Goal: Transaction & Acquisition: Purchase product/service

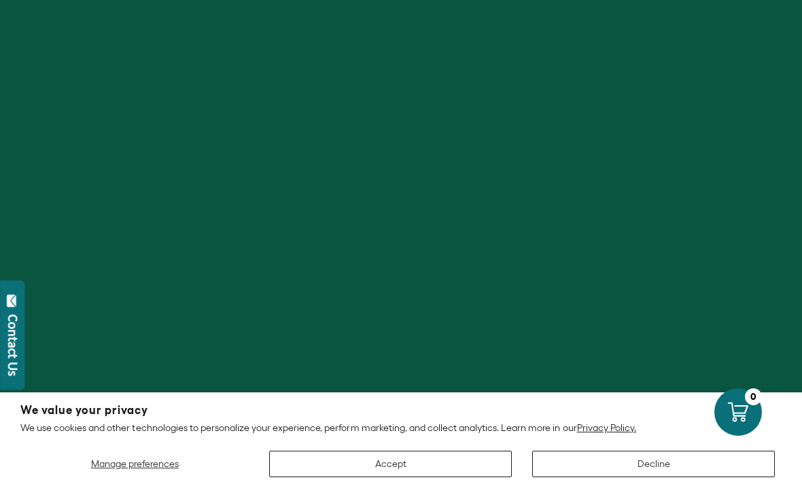
click at [586, 134] on div at bounding box center [401, 242] width 802 height 484
click at [632, 88] on div at bounding box center [401, 242] width 802 height 484
click at [330, 478] on button "Accept" at bounding box center [390, 464] width 242 height 26
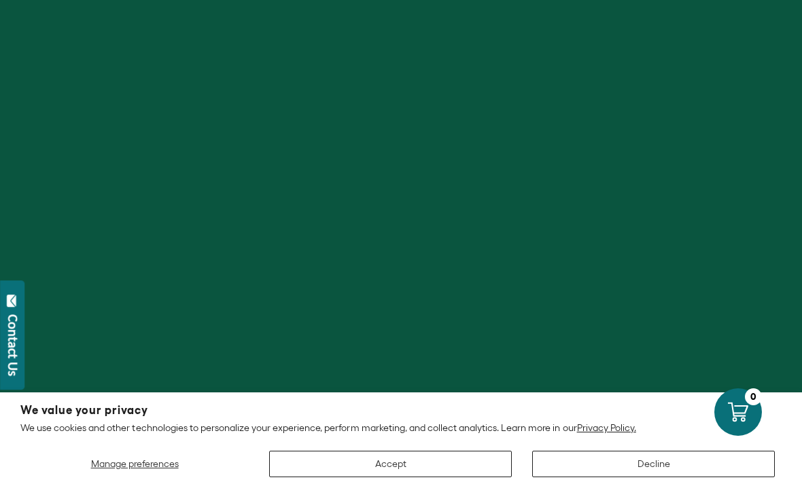
click at [445, 453] on button "Accept" at bounding box center [390, 464] width 242 height 26
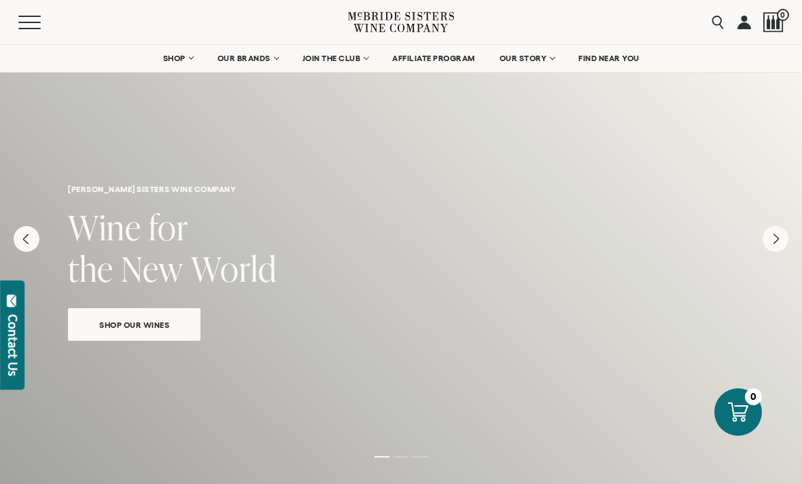
click at [244, 66] on link "OUR BRANDS" at bounding box center [248, 58] width 78 height 27
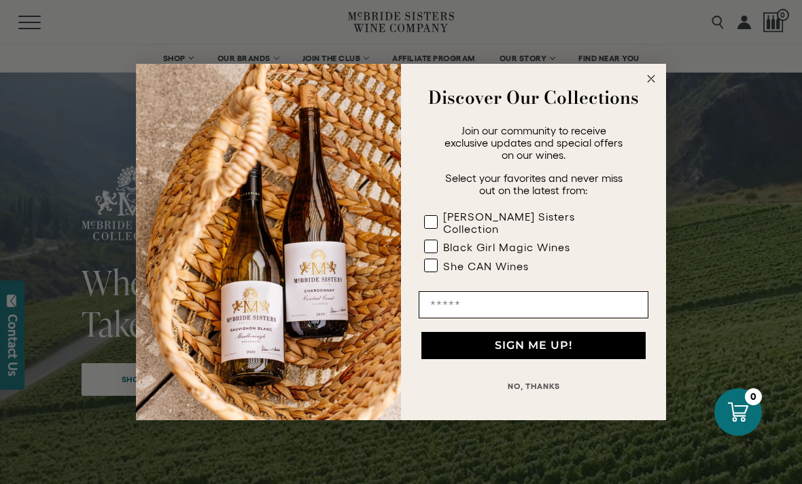
click at [655, 78] on circle "Close dialog" at bounding box center [651, 79] width 16 height 16
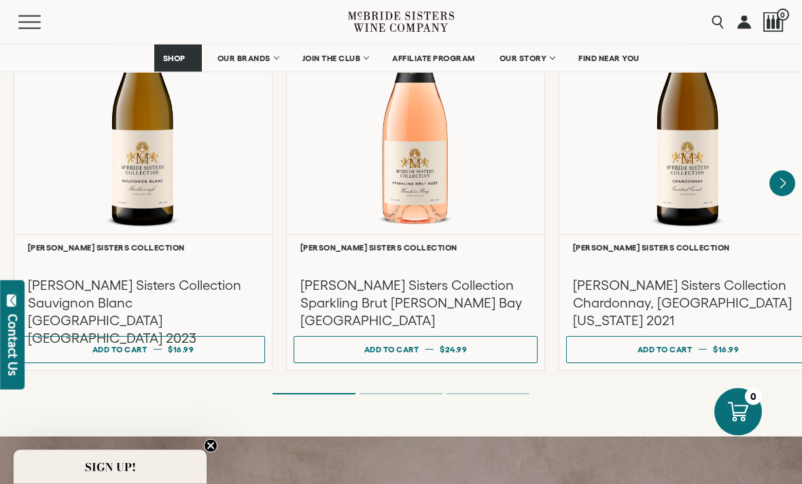
scroll to position [1260, 0]
click at [683, 340] on div "Add to cart" at bounding box center [664, 350] width 55 height 20
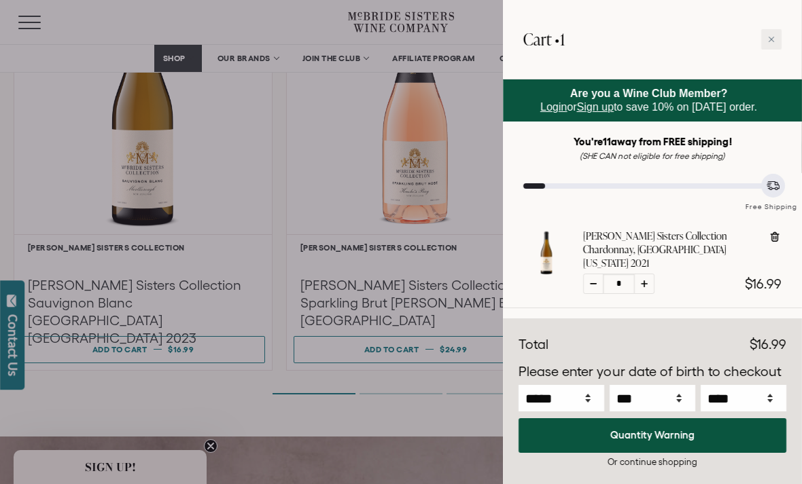
click at [643, 281] on icon at bounding box center [644, 284] width 7 height 7
click at [646, 281] on icon at bounding box center [644, 284] width 7 height 7
type input "*"
click at [647, 274] on div at bounding box center [644, 284] width 20 height 20
click at [168, 353] on div at bounding box center [401, 242] width 802 height 484
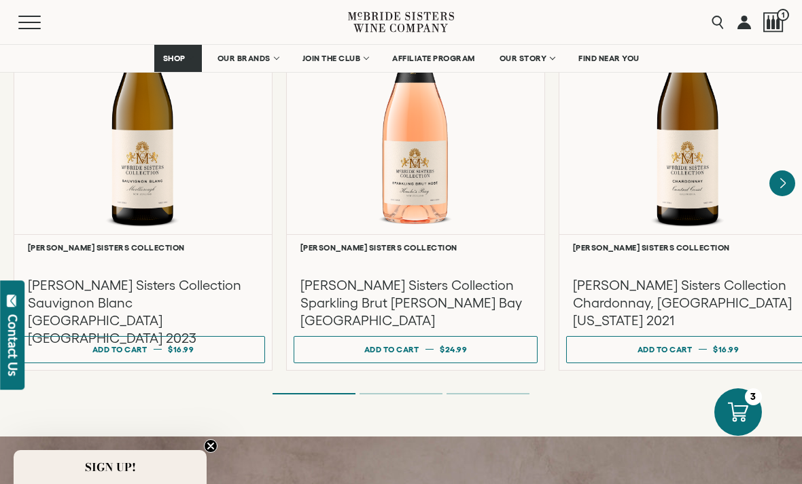
click at [187, 345] on span "$16.99" at bounding box center [181, 349] width 26 height 9
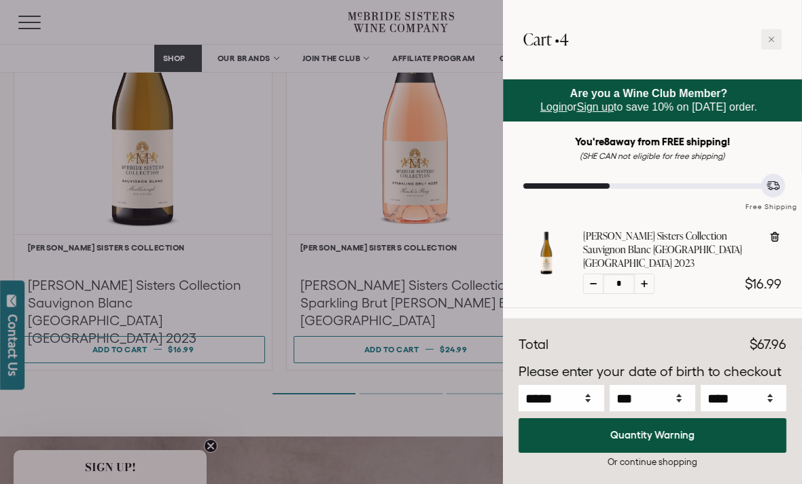
click at [641, 281] on icon at bounding box center [644, 284] width 7 height 7
click at [643, 275] on div at bounding box center [644, 284] width 20 height 20
type input "*"
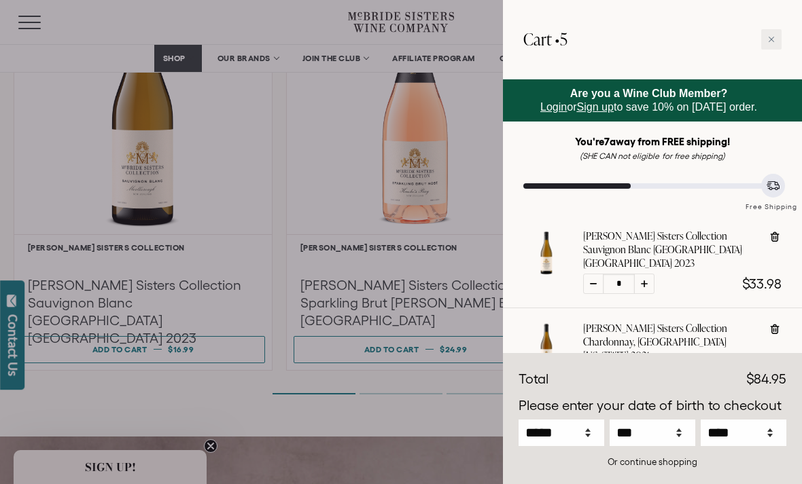
click at [652, 274] on div at bounding box center [644, 284] width 20 height 20
type input "*"
click at [651, 274] on div at bounding box center [644, 284] width 20 height 20
type input "*"
click at [648, 274] on div at bounding box center [644, 284] width 20 height 20
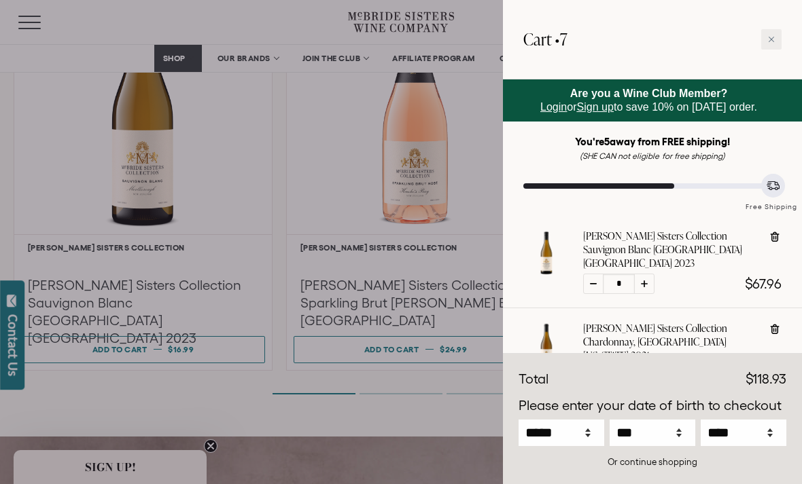
type input "*"
click at [648, 366] on div at bounding box center [644, 376] width 20 height 20
type input "*"
click at [647, 274] on div at bounding box center [644, 284] width 20 height 20
type input "*"
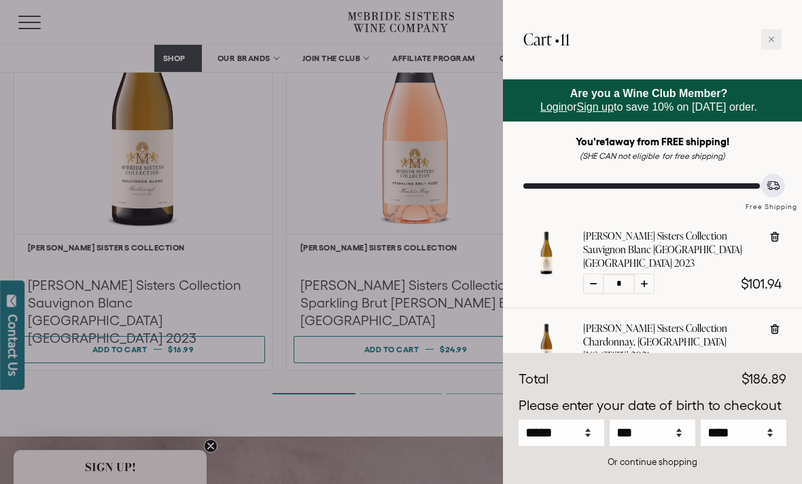
click at [646, 366] on div at bounding box center [644, 376] width 20 height 20
type input "*"
click at [772, 45] on div at bounding box center [771, 39] width 20 height 20
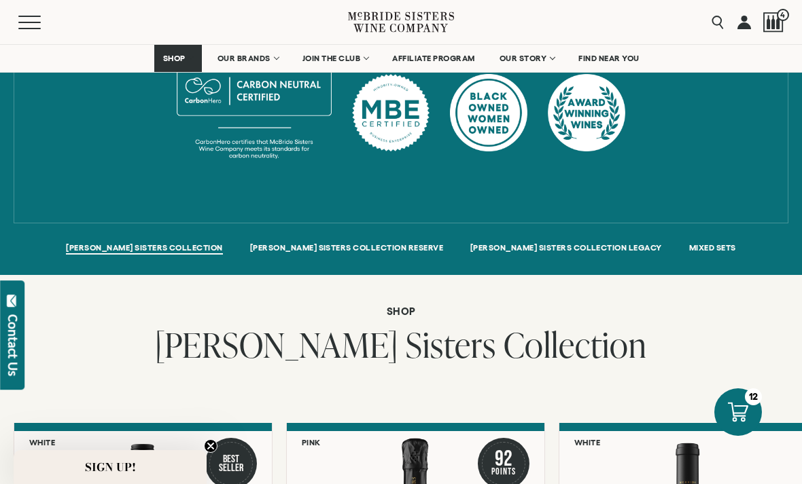
scroll to position [806, 0]
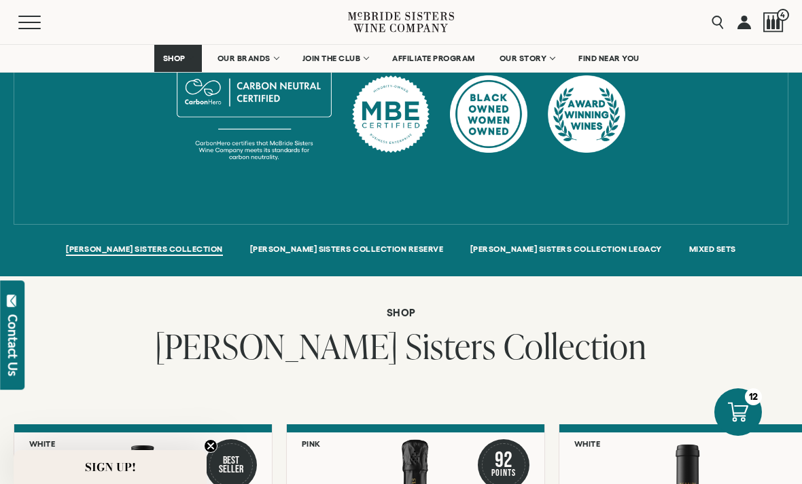
click at [239, 60] on span "OUR BRANDS" at bounding box center [243, 59] width 53 height 10
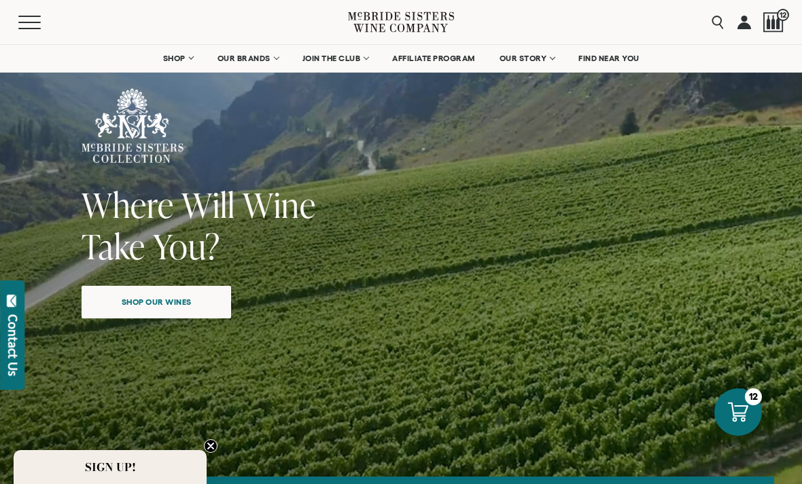
scroll to position [22, 0]
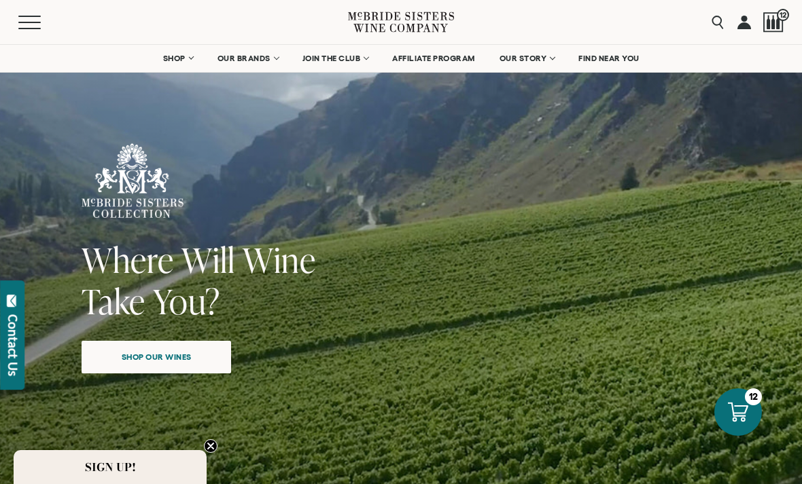
click at [781, 22] on div at bounding box center [773, 22] width 20 height 20
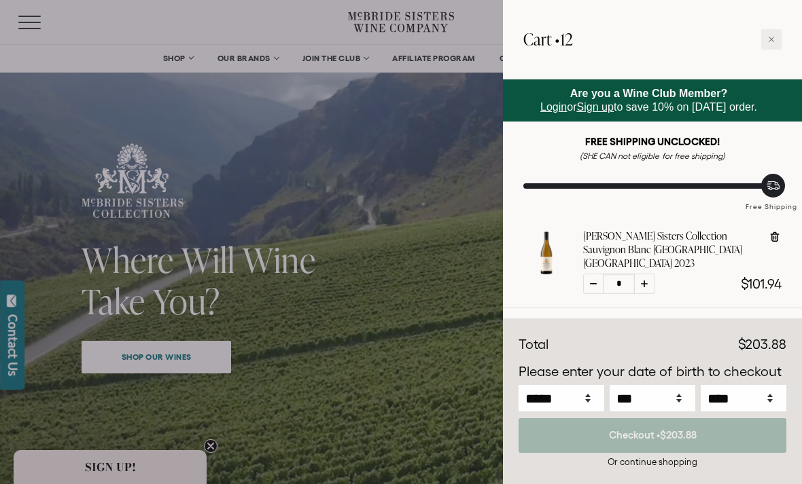
scroll to position [0, 0]
click at [174, 64] on div at bounding box center [401, 242] width 802 height 484
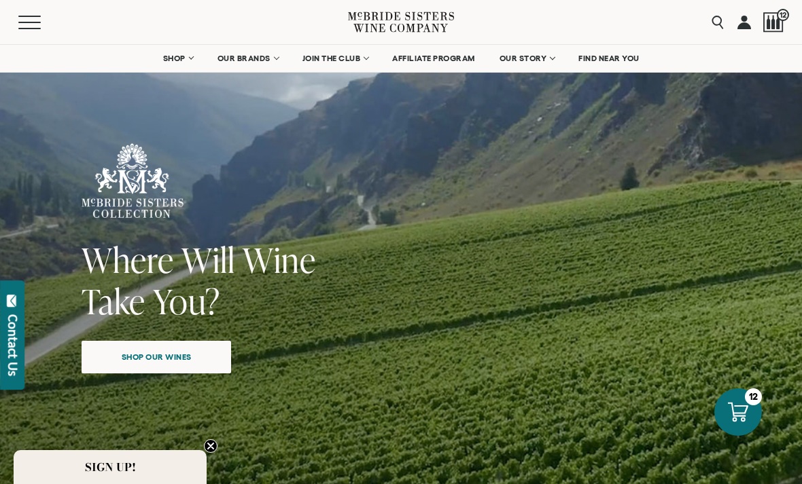
click at [171, 60] on span "SHOP" at bounding box center [174, 59] width 23 height 10
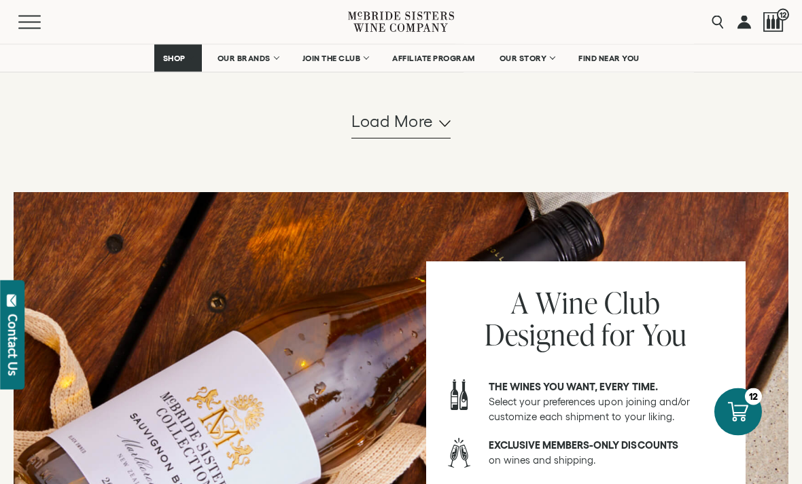
click at [397, 134] on span "Load more" at bounding box center [392, 122] width 82 height 23
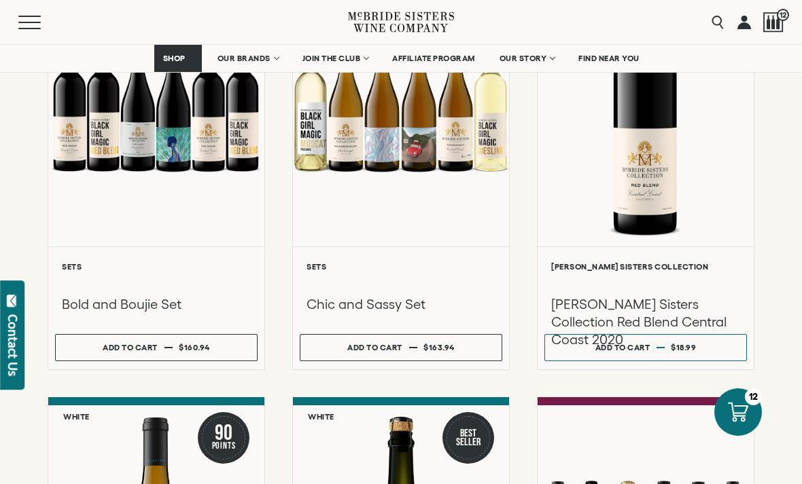
scroll to position [2083, 0]
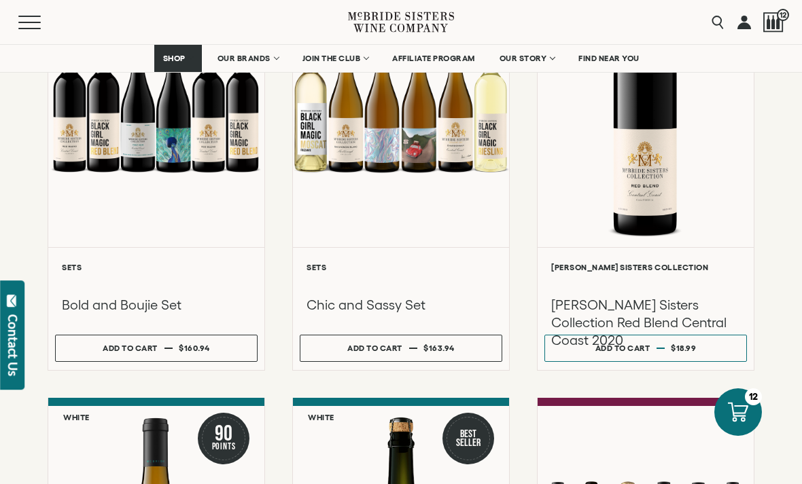
click at [624, 358] on div "Add to cart" at bounding box center [622, 348] width 55 height 20
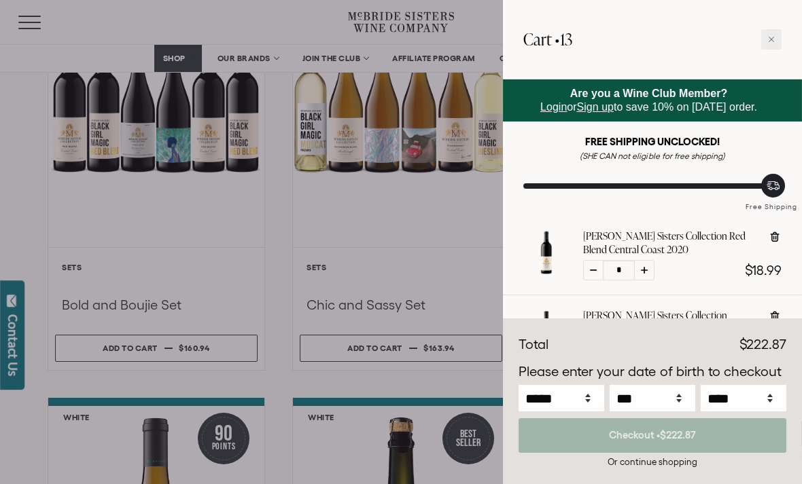
click at [16, 96] on div at bounding box center [401, 242] width 802 height 484
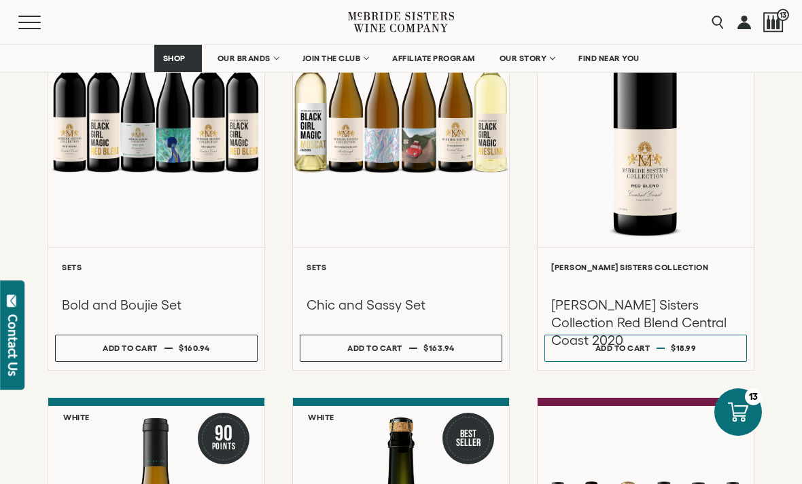
click at [749, 22] on link at bounding box center [744, 22] width 14 height 44
click at [779, 20] on span "13" at bounding box center [782, 15] width 12 height 12
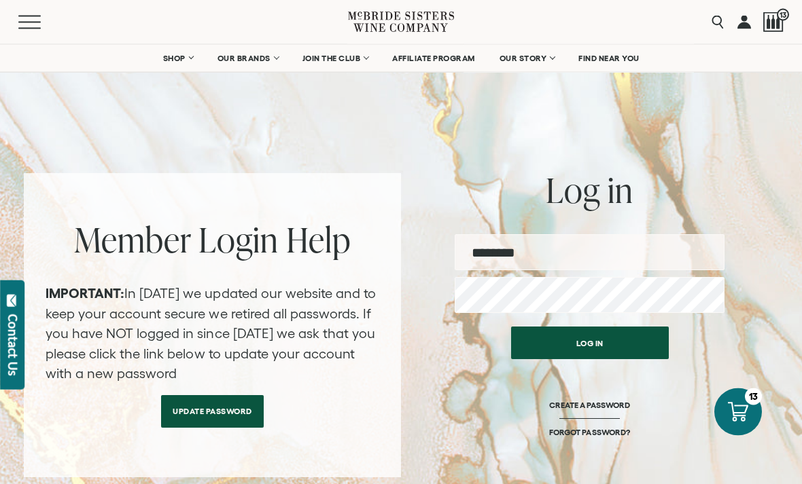
scroll to position [47, 0]
click at [771, 30] on div at bounding box center [773, 22] width 20 height 20
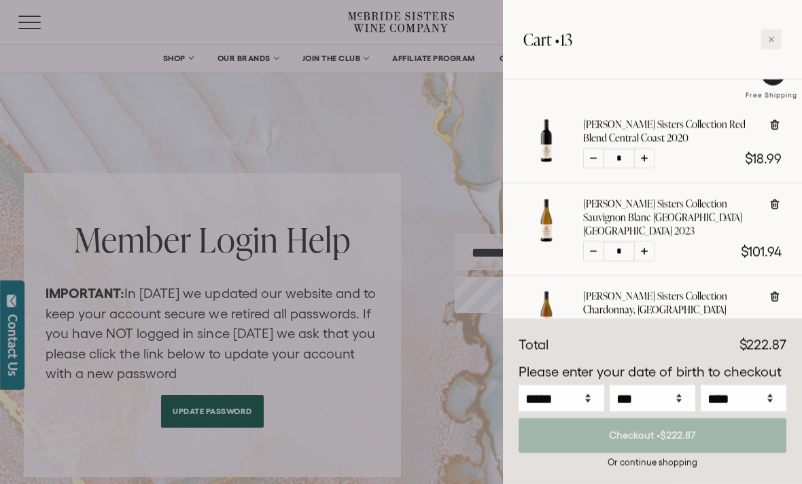
scroll to position [113, 0]
click at [652, 162] on div at bounding box center [644, 157] width 20 height 20
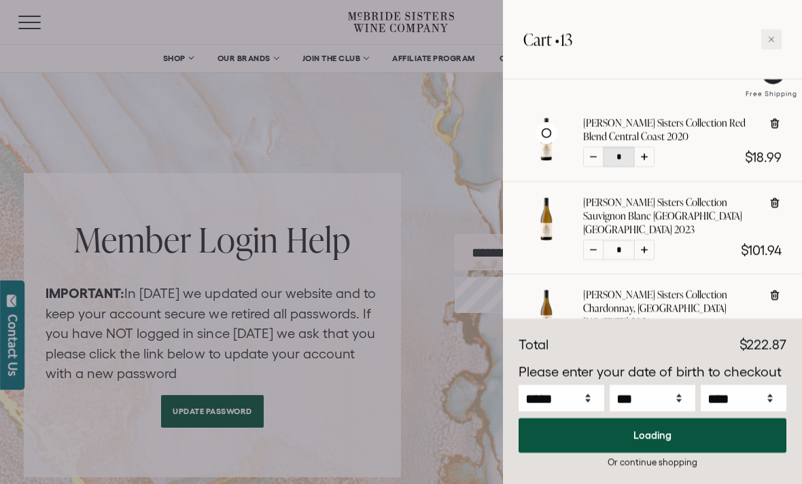
click at [641, 159] on icon at bounding box center [644, 157] width 7 height 7
type input "*"
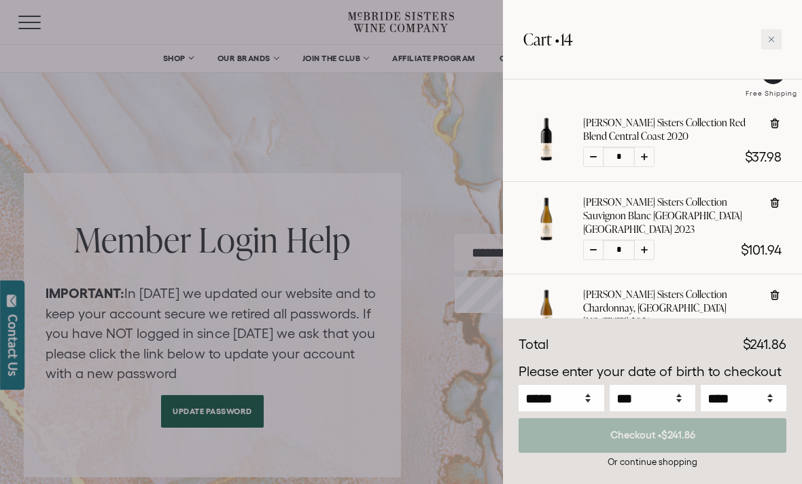
click at [645, 159] on icon at bounding box center [644, 157] width 7 height 7
type input "*"
click at [643, 157] on icon at bounding box center [644, 157] width 7 height 7
type input "*"
click at [644, 157] on icon at bounding box center [644, 157] width 7 height 7
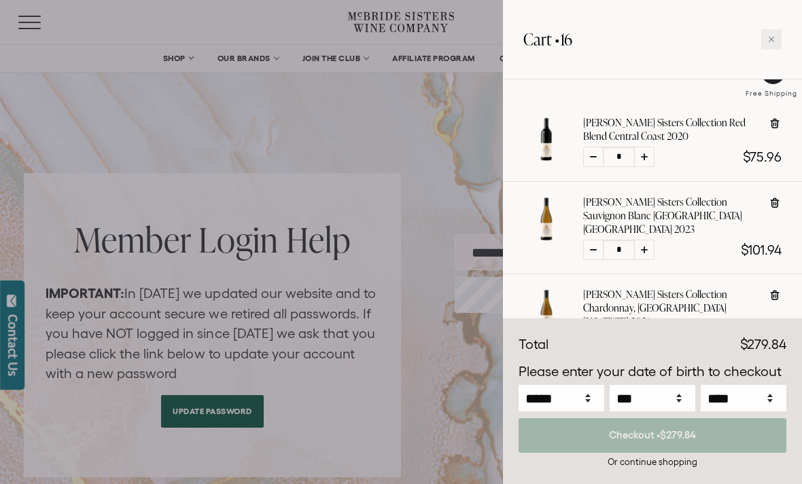
type input "*"
click at [643, 158] on icon at bounding box center [644, 157] width 7 height 7
type input "*"
click at [648, 162] on div at bounding box center [644, 157] width 20 height 20
type input "*"
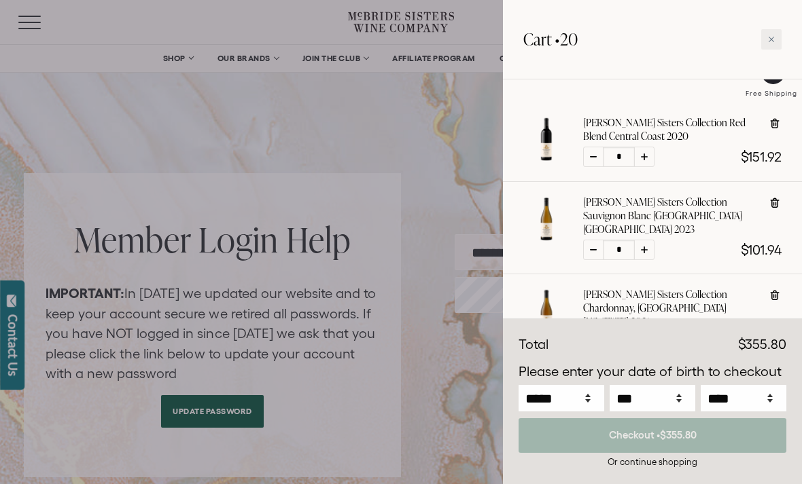
click at [643, 158] on icon at bounding box center [644, 157] width 7 height 7
type input "*"
click at [643, 154] on div at bounding box center [644, 157] width 20 height 20
type input "*"
click at [642, 159] on icon at bounding box center [644, 157] width 7 height 7
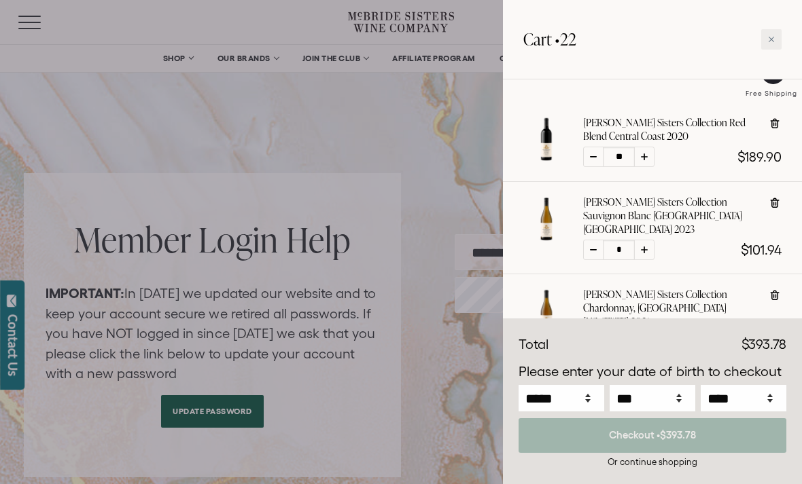
type input "**"
click at [643, 156] on icon at bounding box center [644, 157] width 7 height 7
type input "**"
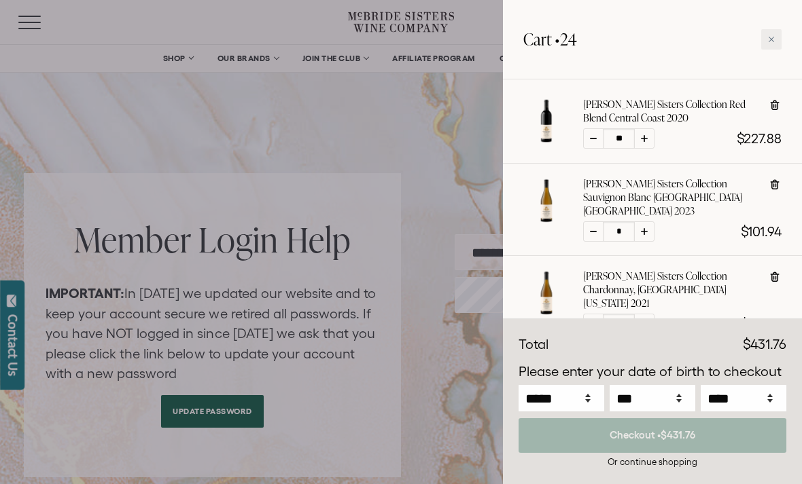
scroll to position [130, 0]
click at [586, 412] on select "***** *** *** *** *** *** *** *** *** *** *** *** ***" at bounding box center [561, 398] width 86 height 26
select select "*"
click at [669, 412] on select "*** * * * * * * * * * ** ** ** ** ** ** ** ** ** ** ** ** ** ** ** ** ** ** ** …" at bounding box center [652, 398] width 86 height 26
select select "**"
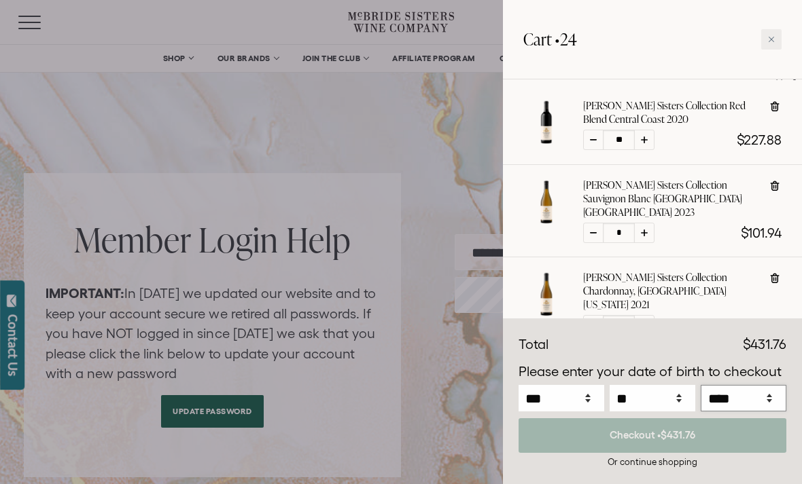
click at [759, 412] on select "**** **** **** **** **** **** **** **** **** **** **** **** **** **** **** ****…" at bounding box center [743, 398] width 86 height 26
select select "****"
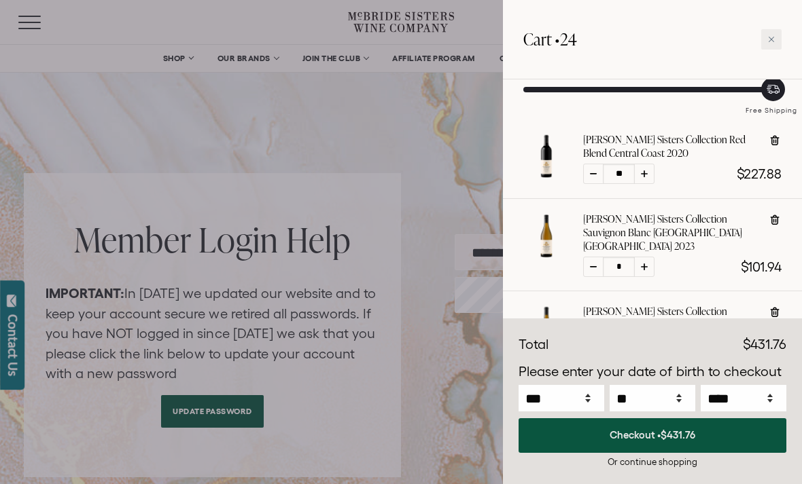
click at [625, 453] on button "Checkout • $431.76" at bounding box center [652, 435] width 268 height 35
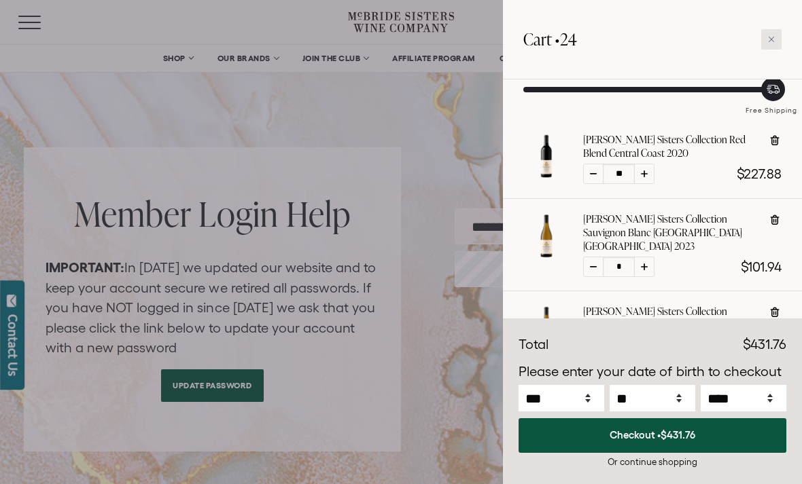
click at [777, 36] on div at bounding box center [771, 39] width 20 height 20
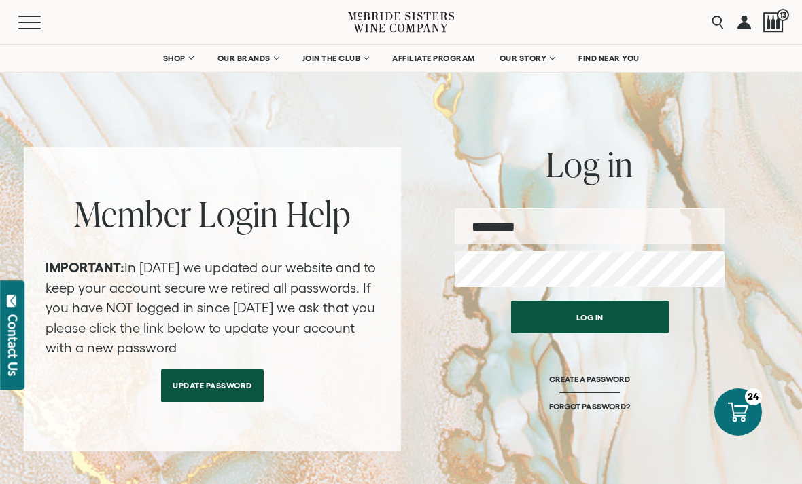
click at [175, 62] on span "SHOP" at bounding box center [174, 59] width 23 height 10
click at [178, 59] on span "SHOP" at bounding box center [174, 59] width 23 height 10
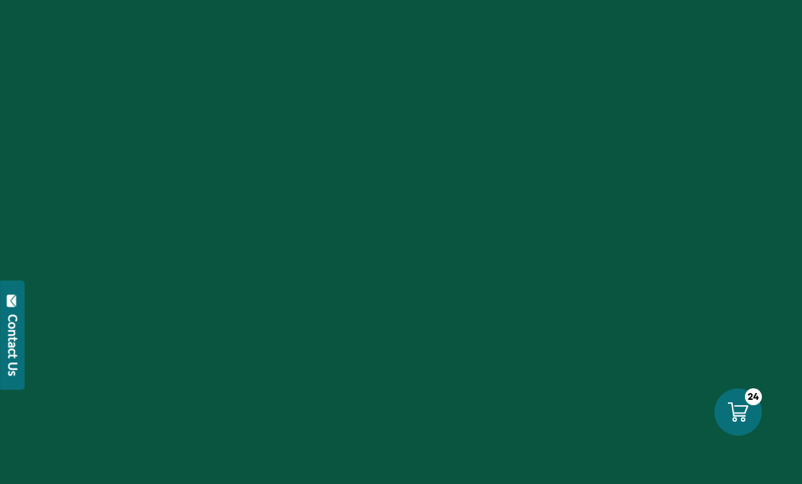
select select "****"
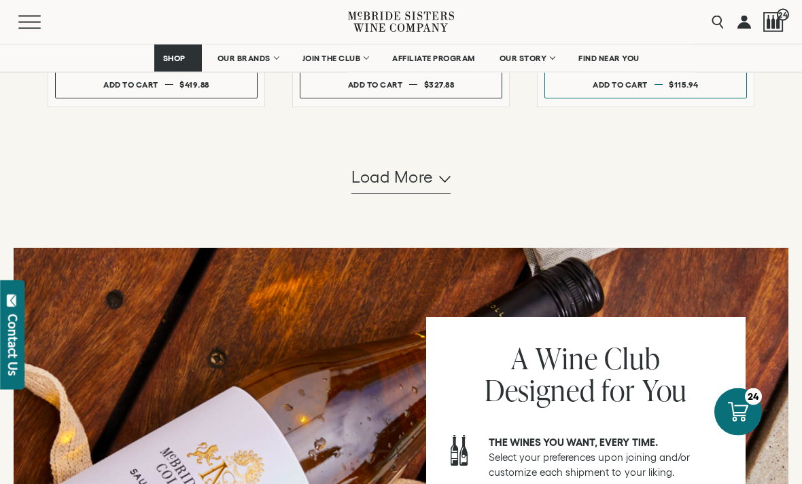
scroll to position [1452, 0]
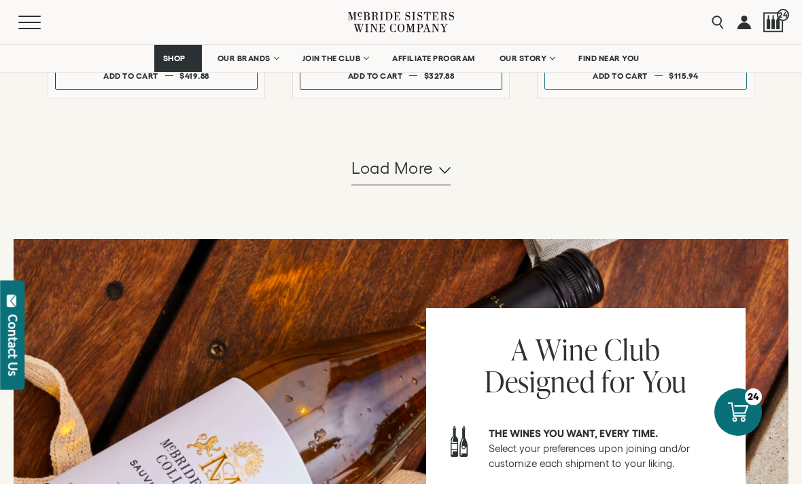
click at [386, 185] on button "Load more" at bounding box center [400, 169] width 99 height 33
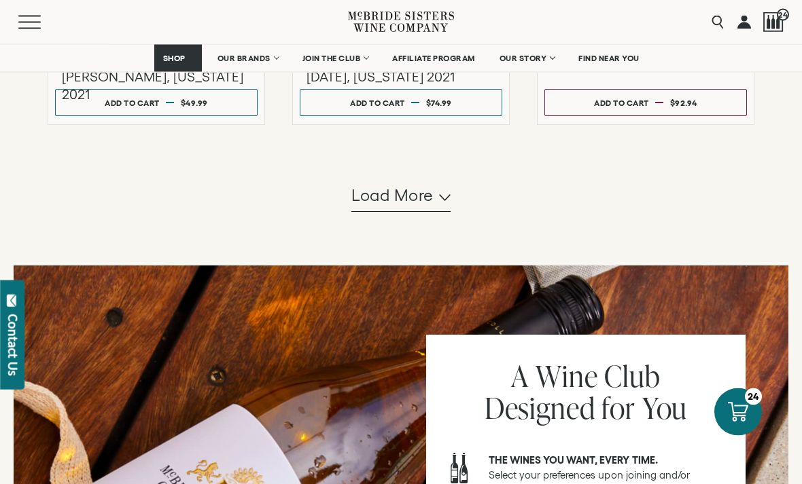
click at [408, 208] on span "Load more" at bounding box center [392, 196] width 82 height 23
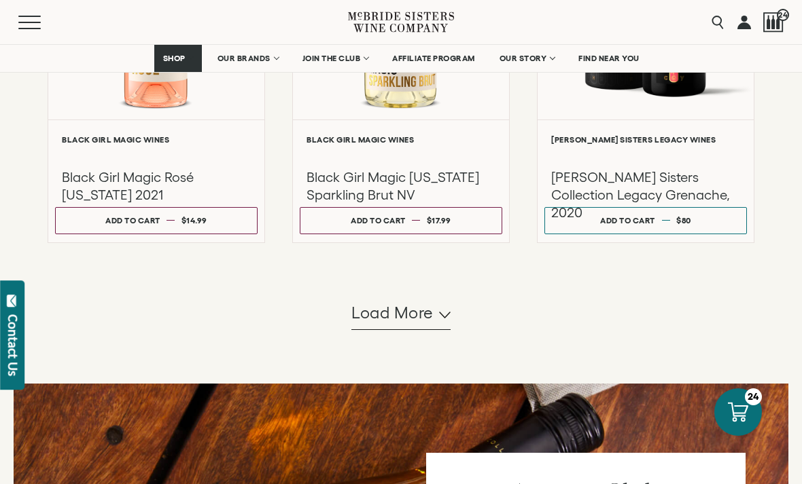
scroll to position [4107, 0]
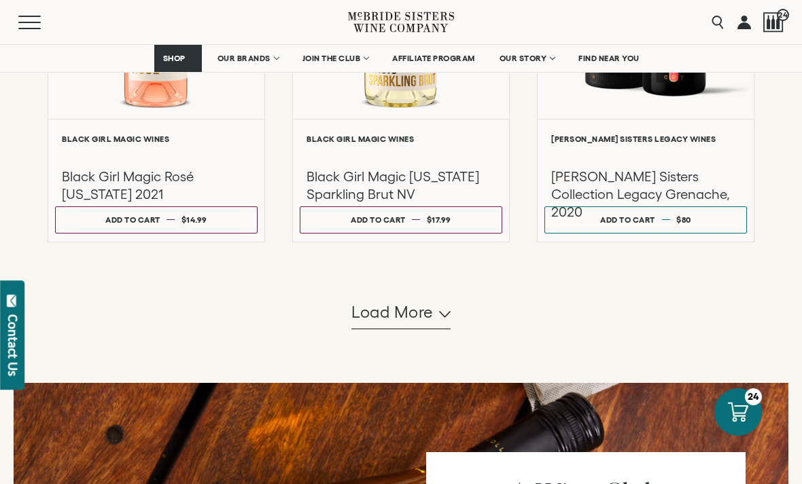
click at [383, 324] on span "Load more" at bounding box center [392, 312] width 82 height 23
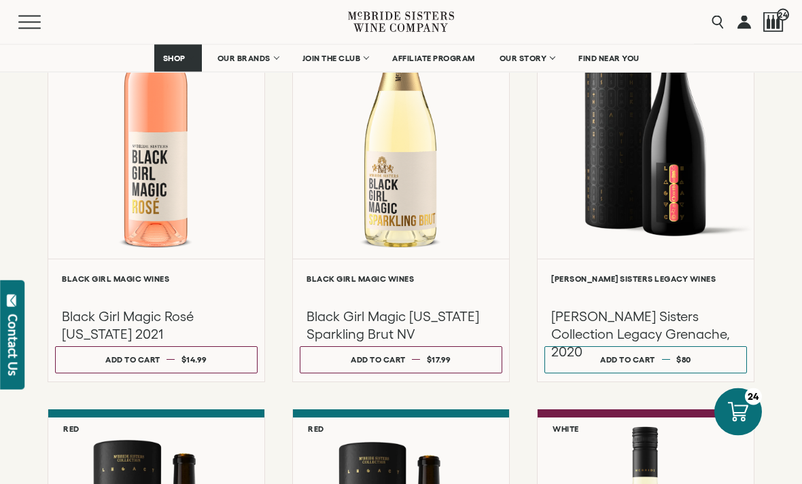
scroll to position [3967, 0]
click at [253, 53] on link "OUR BRANDS" at bounding box center [248, 58] width 78 height 27
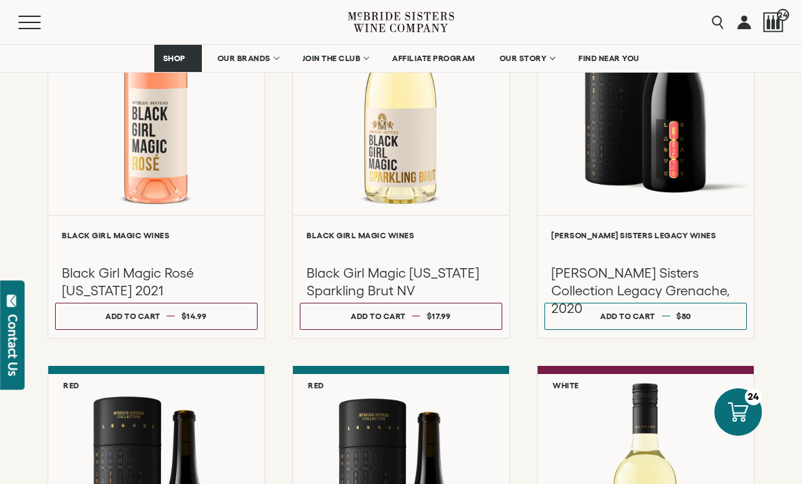
click at [174, 58] on span "SHOP" at bounding box center [174, 59] width 23 height 10
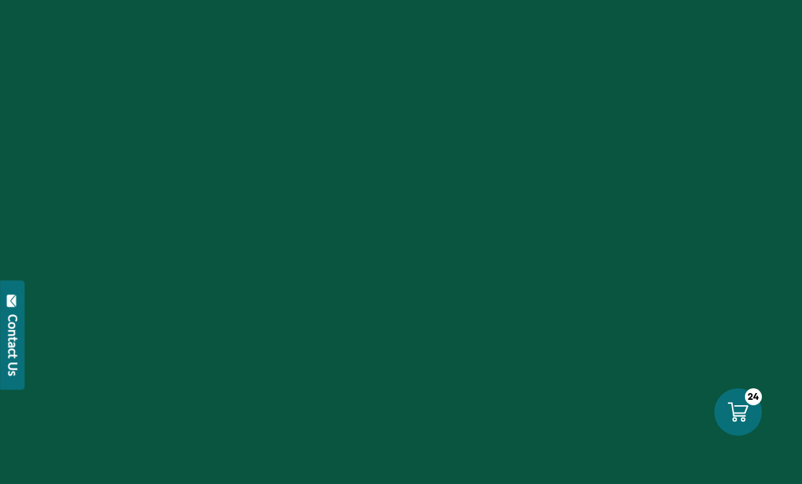
select select "****"
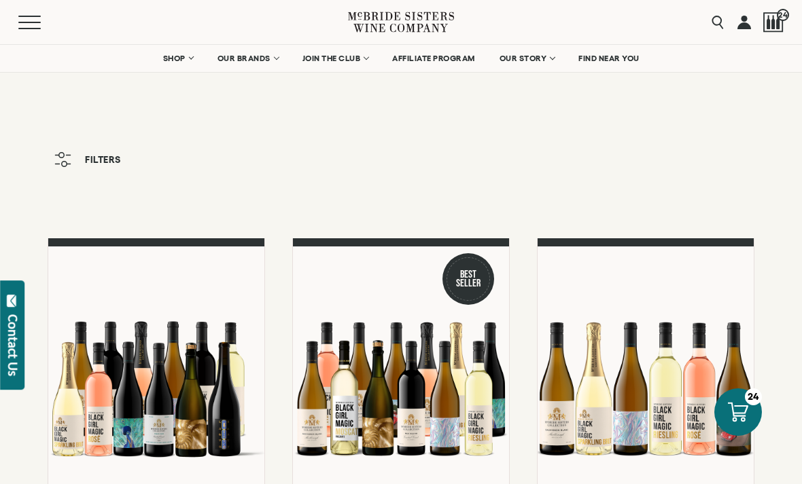
click at [177, 60] on span "SHOP" at bounding box center [174, 59] width 23 height 10
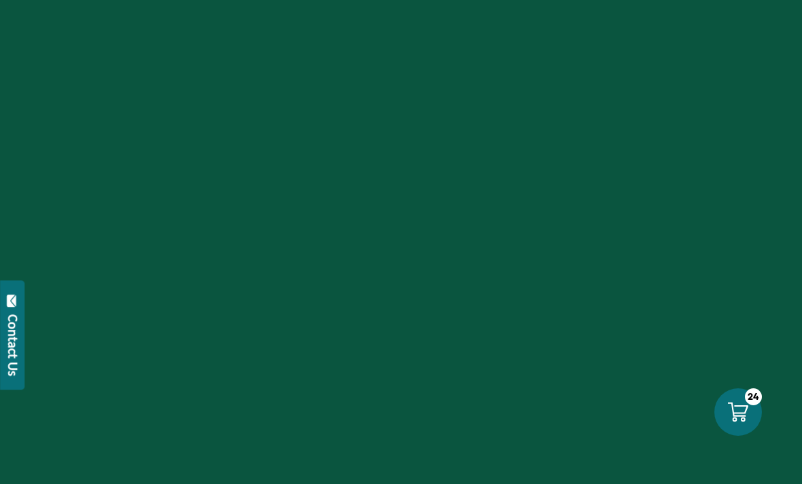
select select "****"
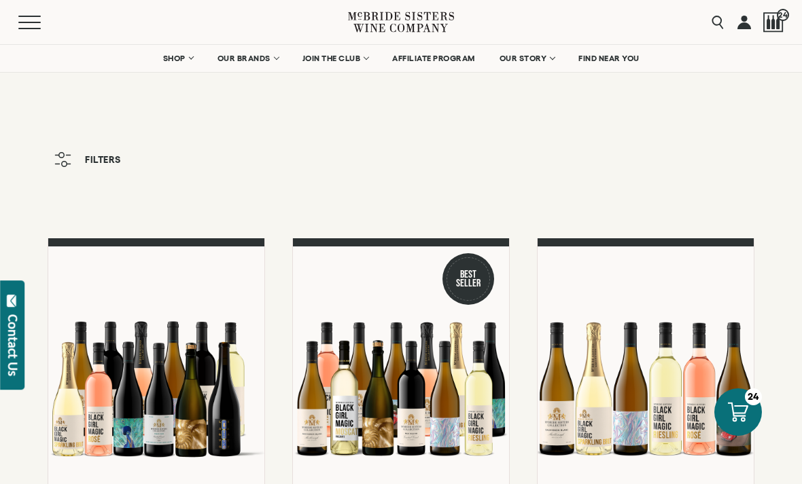
click at [29, 22] on span "Mobile Menu Trigger" at bounding box center [29, 22] width 22 height 1
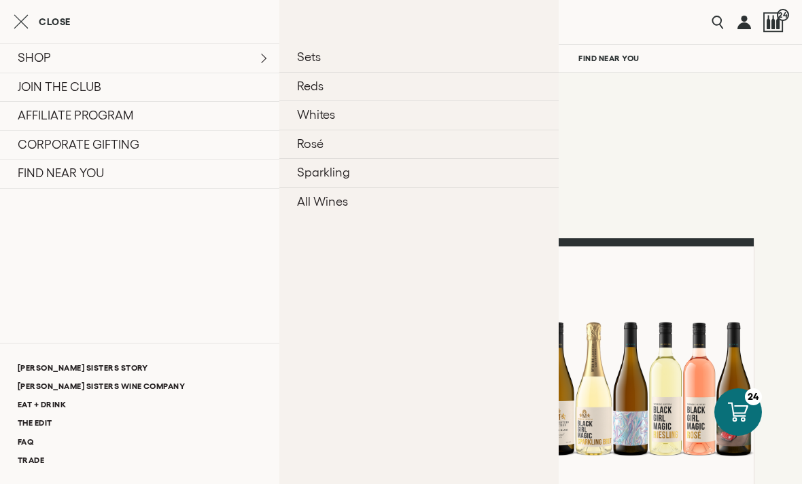
click at [320, 175] on link "Sparkling" at bounding box center [418, 172] width 279 height 29
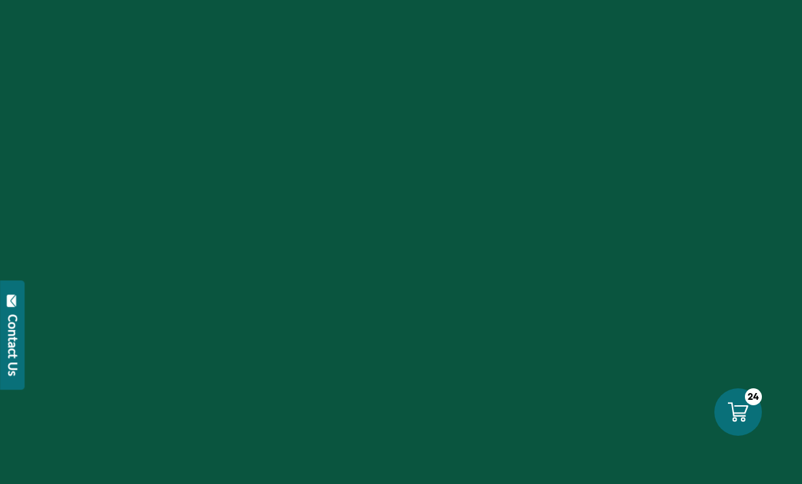
select select "****"
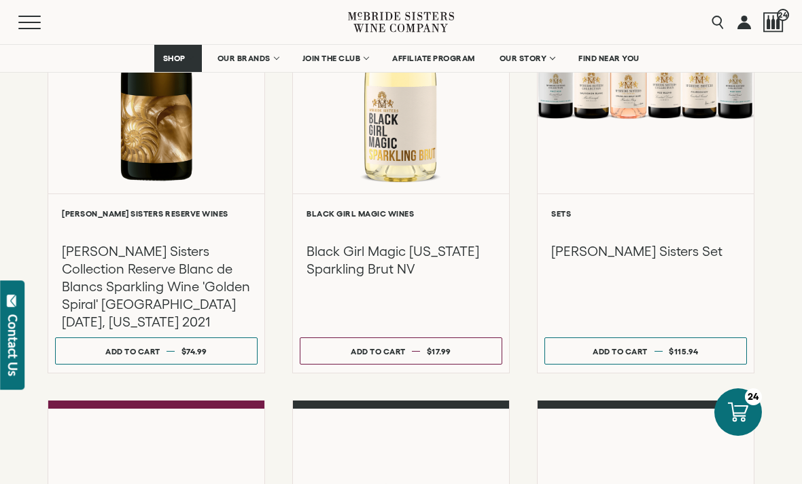
scroll to position [779, 0]
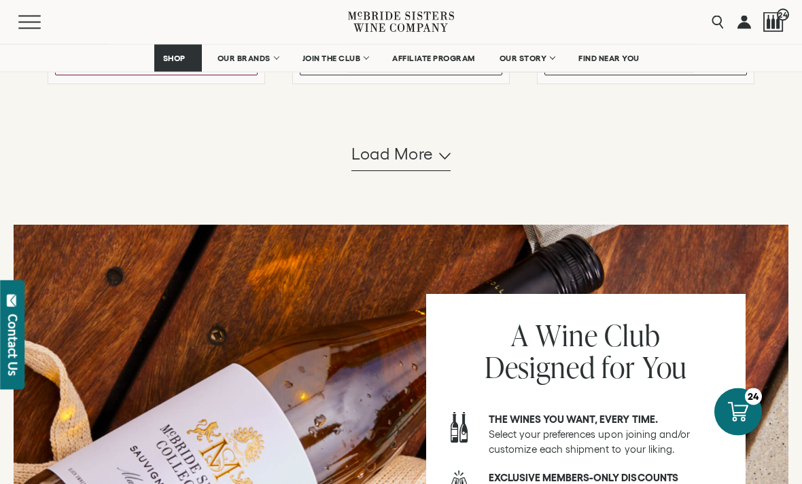
click at [380, 172] on button "Load more" at bounding box center [400, 155] width 99 height 33
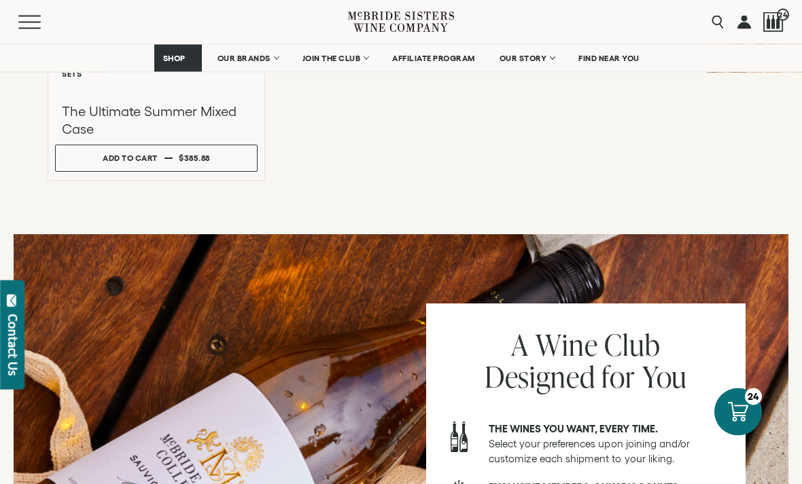
scroll to position [1871, 0]
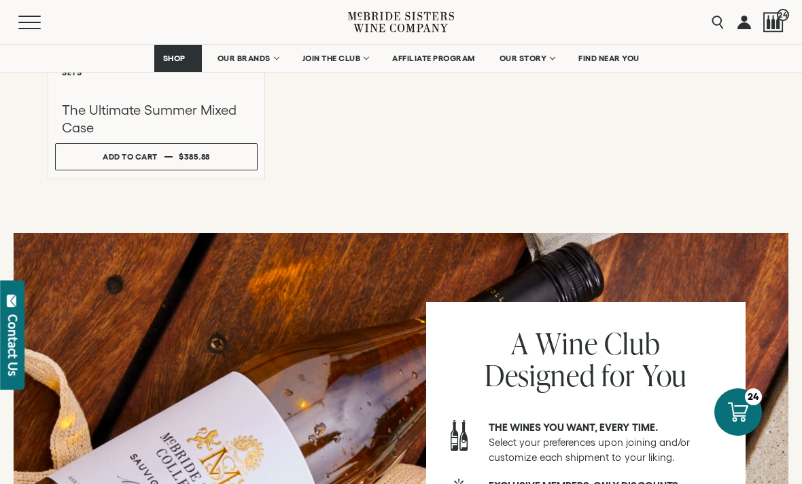
click at [778, 20] on div at bounding box center [773, 22] width 20 height 20
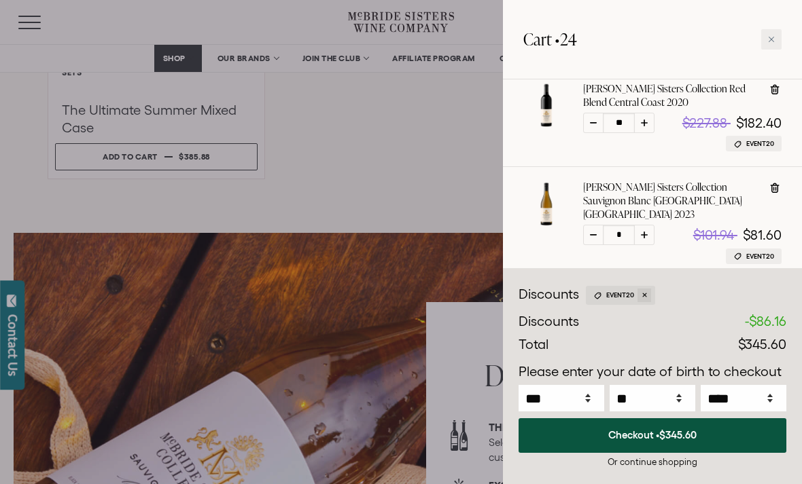
scroll to position [151, 0]
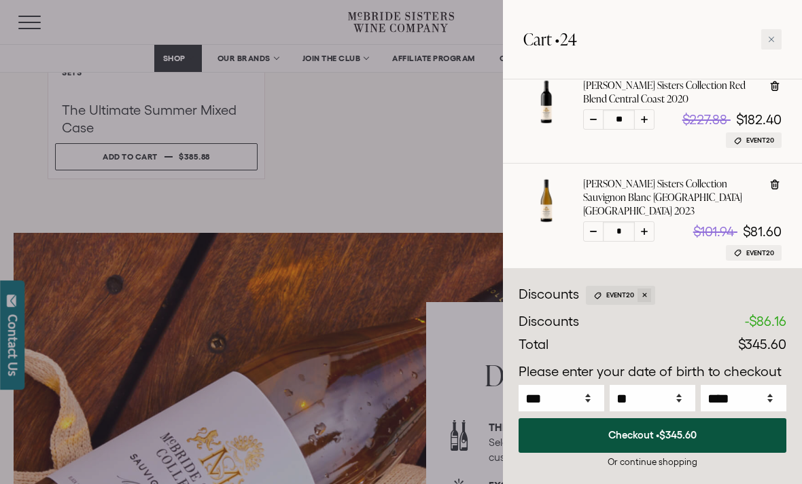
click at [590, 119] on div at bounding box center [593, 119] width 20 height 20
type input "**"
select select "****"
click at [588, 122] on div at bounding box center [593, 119] width 20 height 20
type input "**"
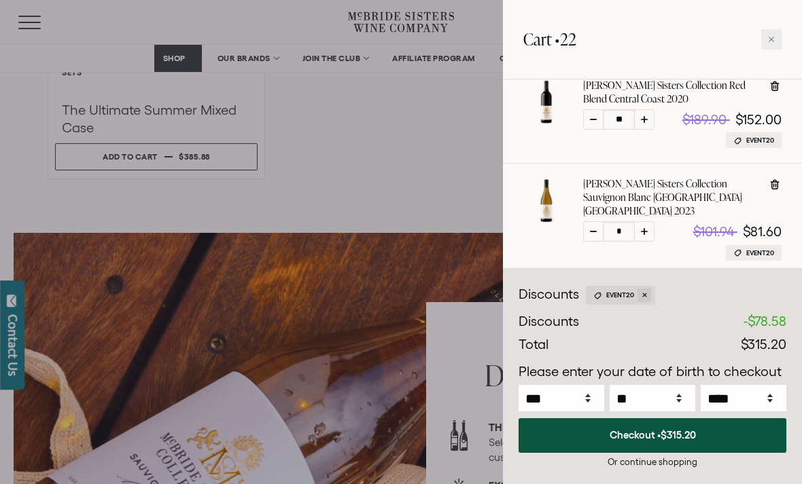
click at [431, 148] on div at bounding box center [401, 242] width 802 height 484
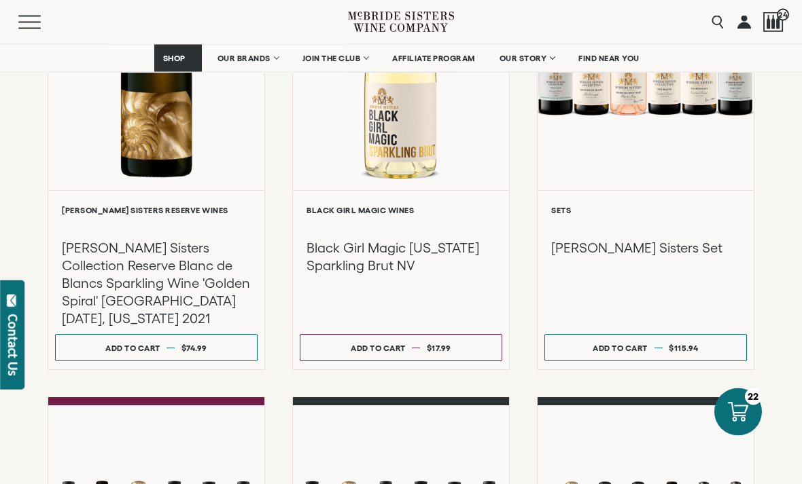
scroll to position [804, 0]
click at [386, 348] on div "Add to cart" at bounding box center [377, 348] width 55 height 20
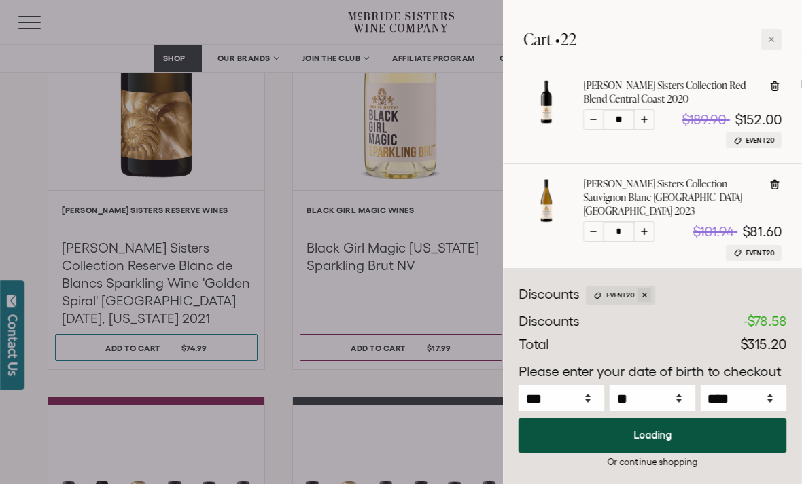
select select "****"
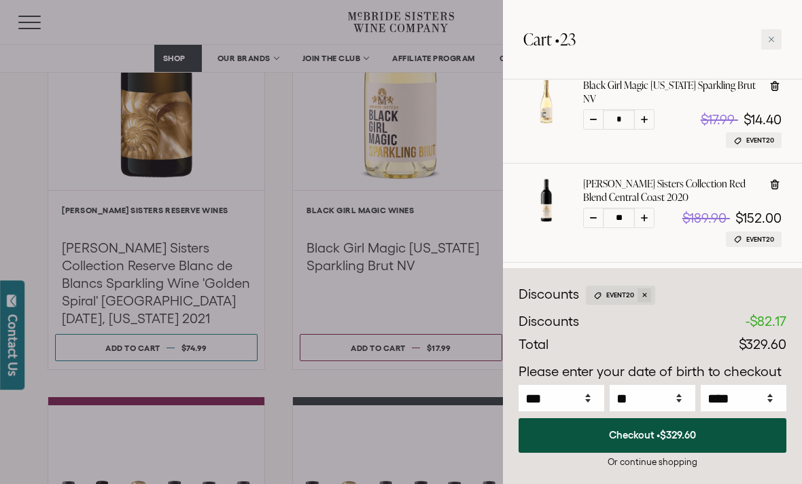
click at [643, 121] on icon at bounding box center [644, 119] width 7 height 7
type input "*"
select select "****"
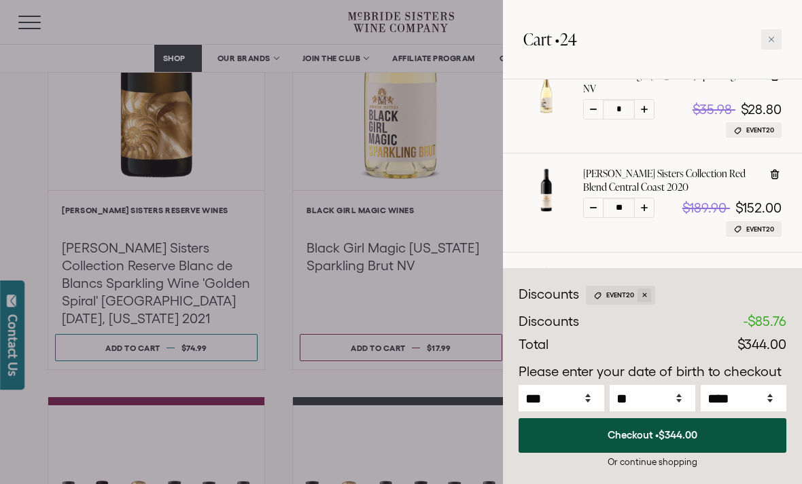
scroll to position [159, 0]
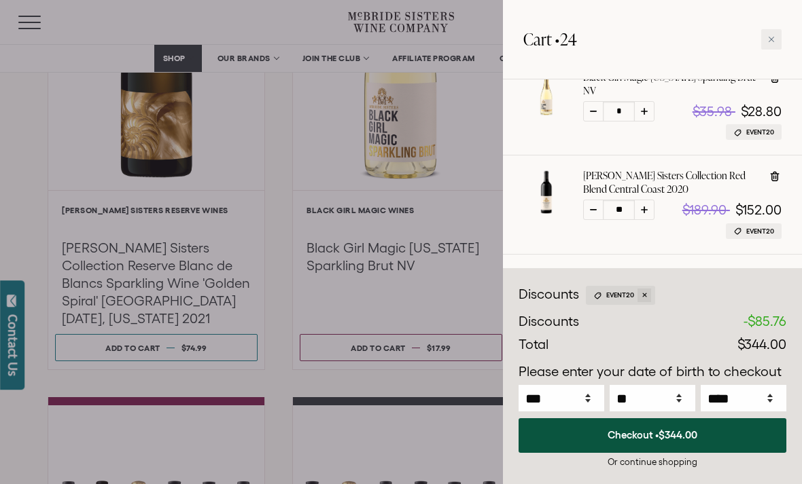
click at [594, 215] on div at bounding box center [593, 210] width 20 height 20
type input "**"
select select "****"
click at [643, 111] on icon at bounding box center [644, 111] width 7 height 7
type input "*"
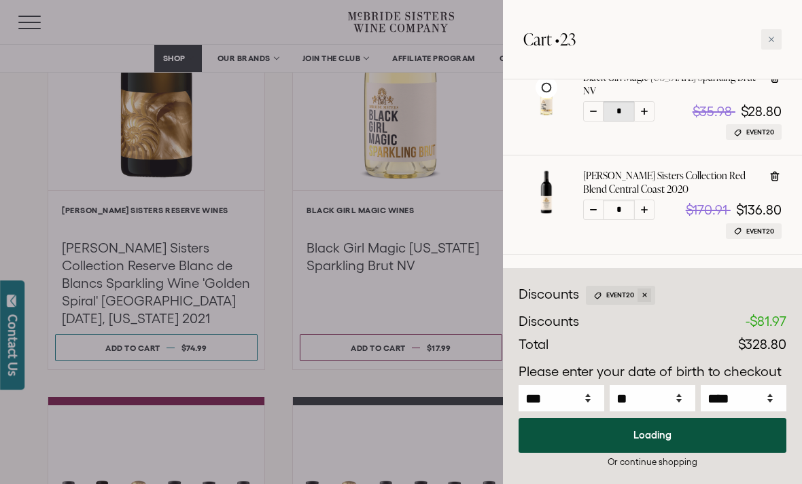
select select "****"
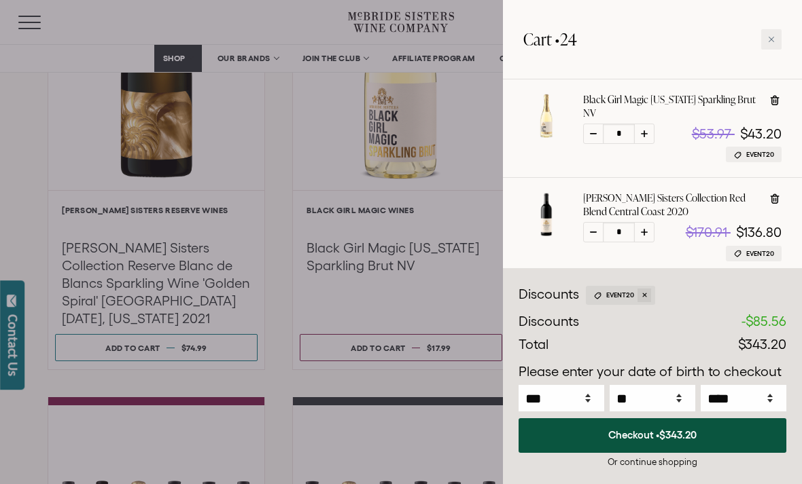
scroll to position [144, 0]
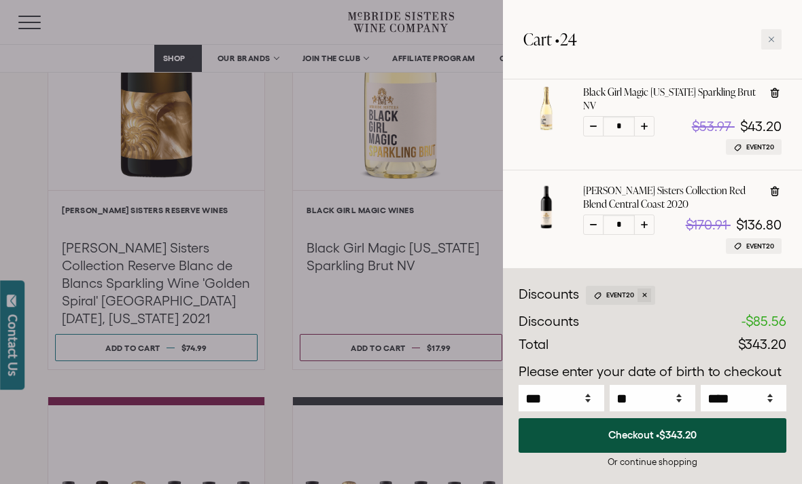
click at [644, 125] on icon at bounding box center [644, 126] width 7 height 7
type input "*"
select select "****"
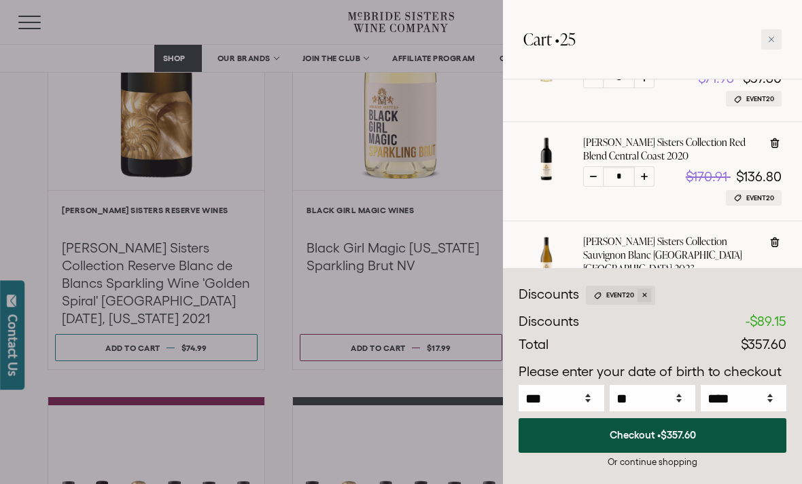
scroll to position [193, 0]
click at [643, 183] on div at bounding box center [644, 176] width 20 height 20
type input "*"
select select "****"
click at [591, 288] on icon at bounding box center [593, 288] width 7 height 1
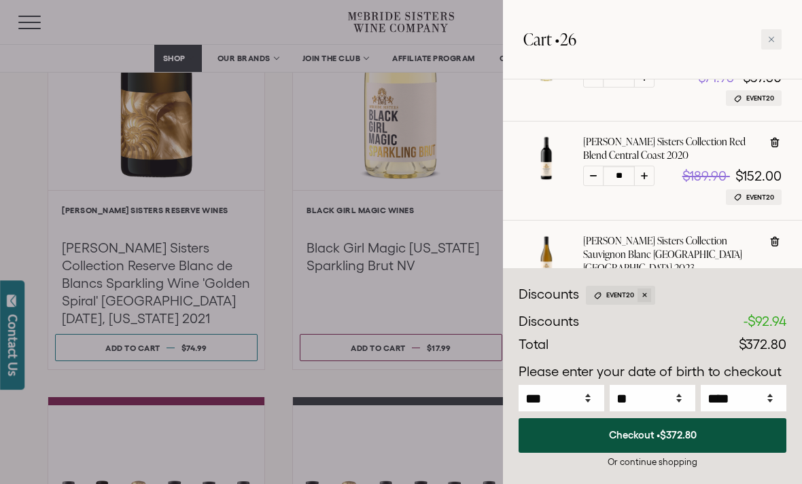
type input "*"
select select "****"
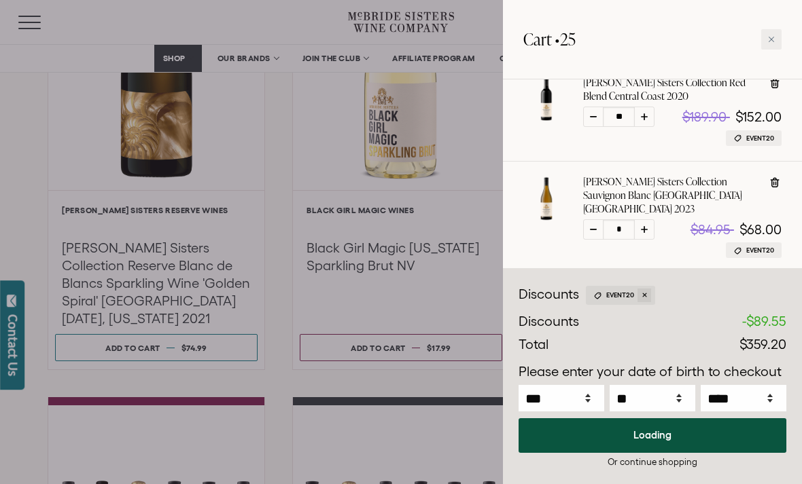
scroll to position [274, 0]
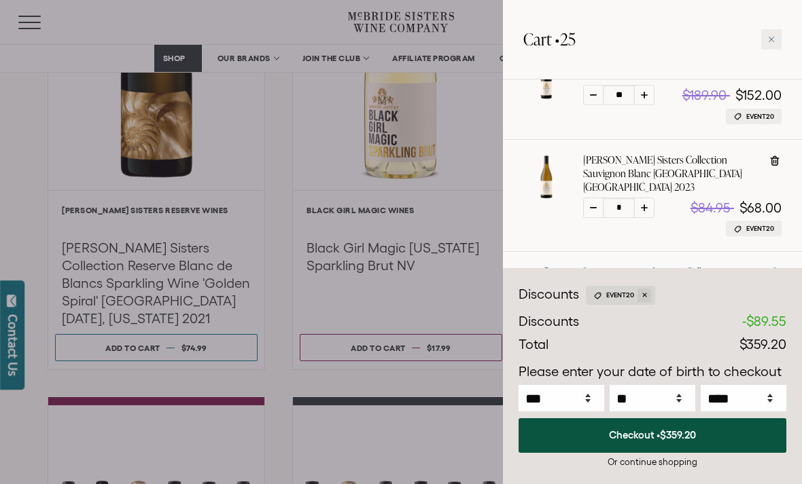
click at [592, 319] on icon at bounding box center [593, 319] width 7 height 1
type input "*"
select select "****"
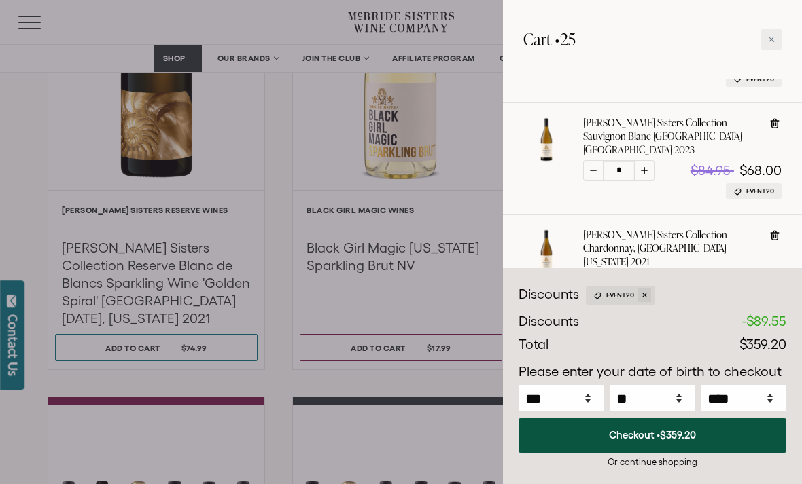
scroll to position [312, 0]
click at [589, 272] on div at bounding box center [593, 282] width 20 height 20
type input "*"
select select "****"
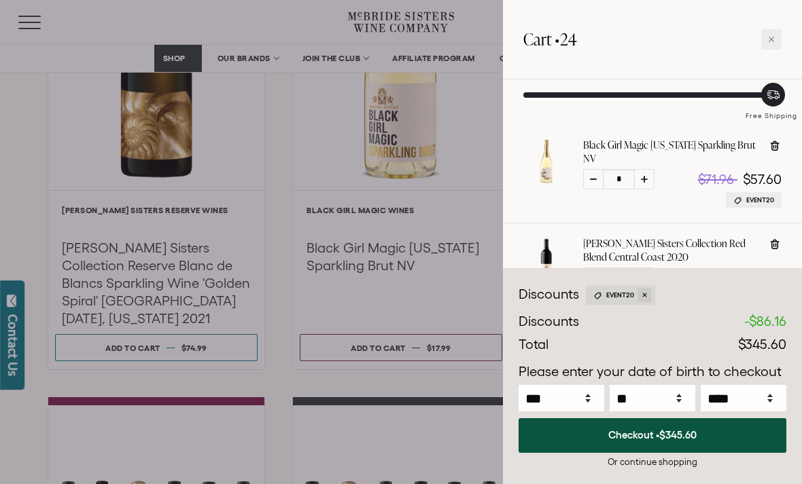
scroll to position [92, 0]
click at [647, 469] on div "Or continue shopping" at bounding box center [652, 462] width 268 height 13
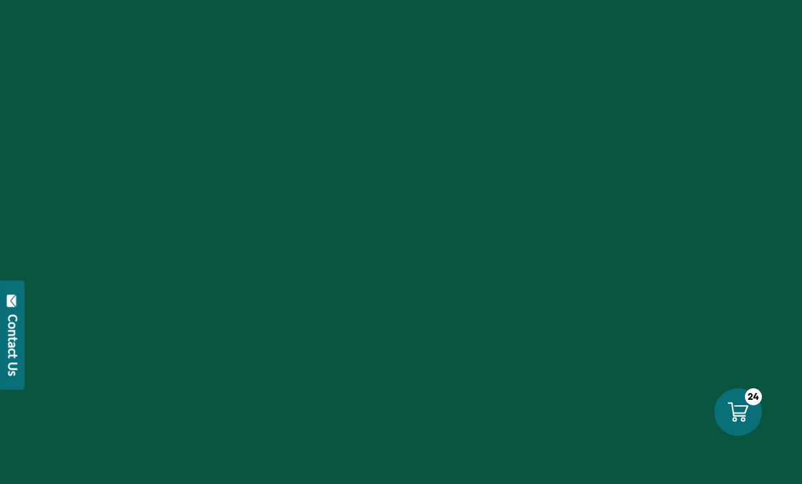
select select "****"
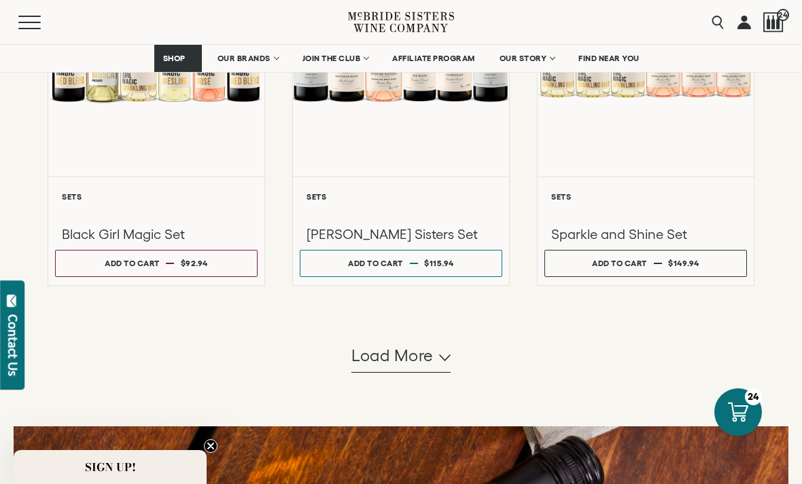
click at [400, 367] on span "Load more" at bounding box center [392, 355] width 82 height 23
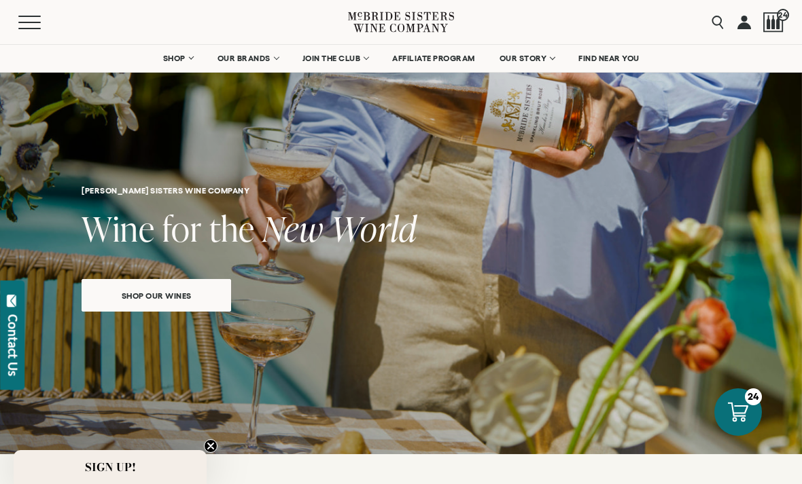
click at [36, 21] on button "Menu" at bounding box center [42, 23] width 49 height 14
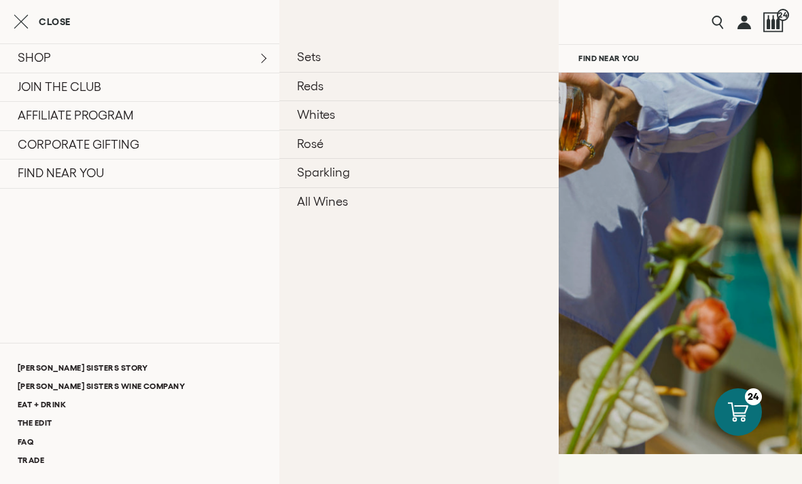
click at [326, 202] on link "All Wines" at bounding box center [418, 201] width 279 height 29
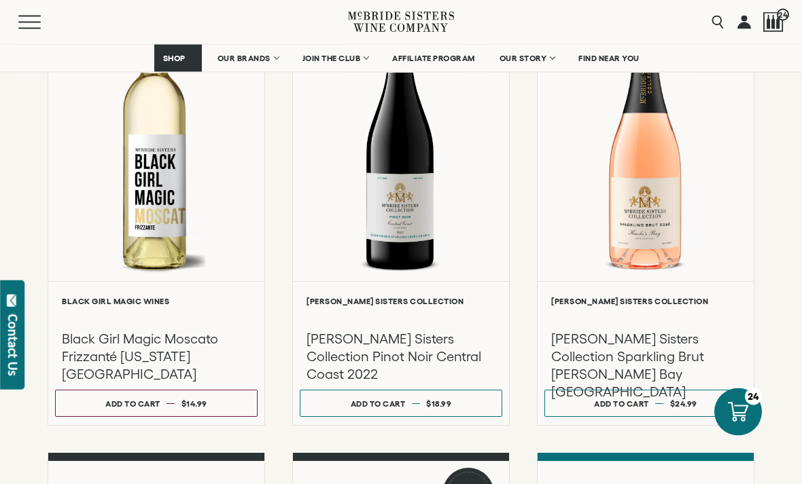
scroll to position [696, 0]
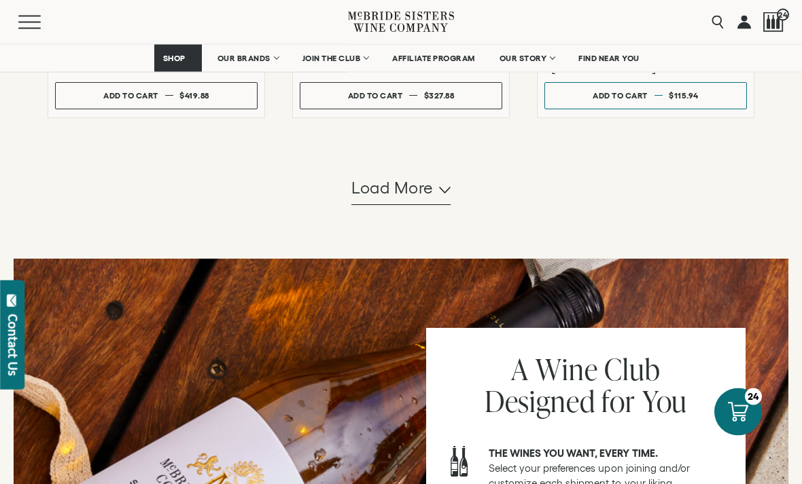
click at [387, 200] on span "Load more" at bounding box center [392, 188] width 82 height 23
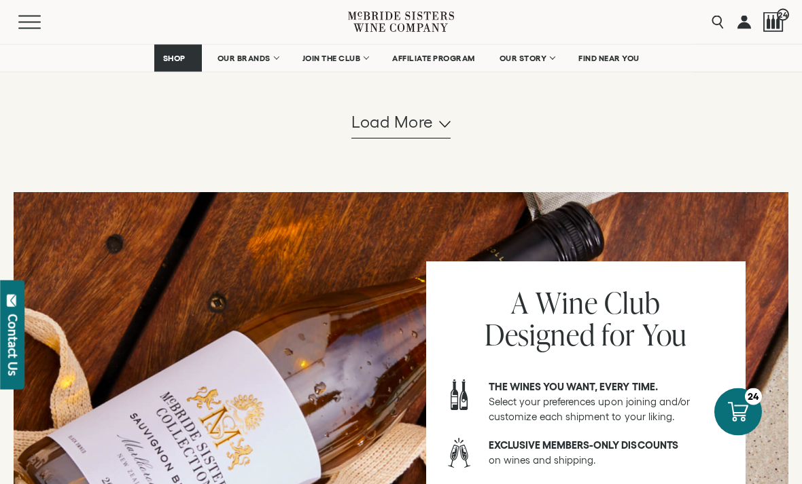
scroll to position [2897, 0]
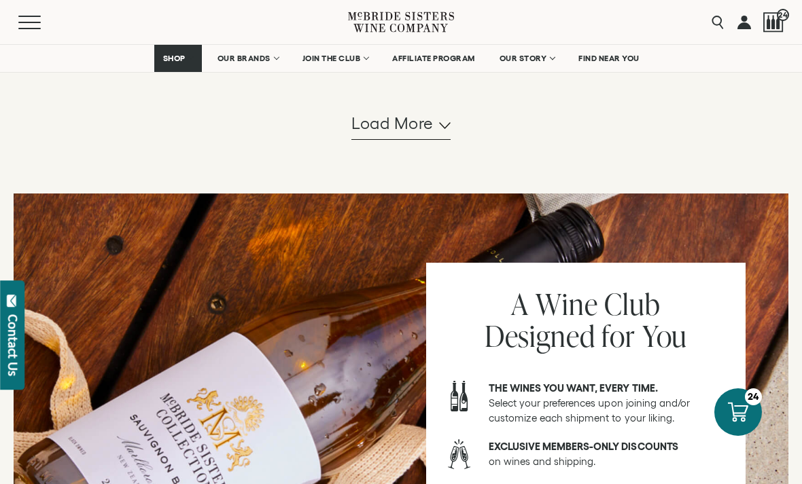
click at [384, 135] on span "Load more" at bounding box center [392, 123] width 82 height 23
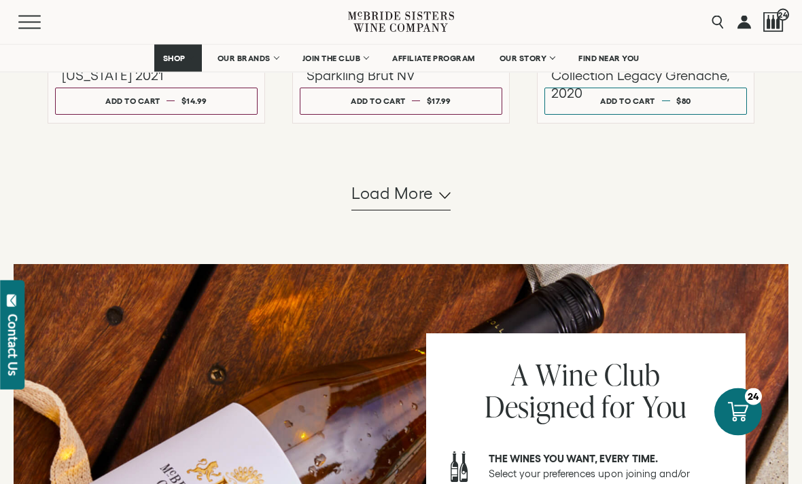
scroll to position [4226, 0]
click at [384, 205] on span "Load more" at bounding box center [392, 193] width 82 height 23
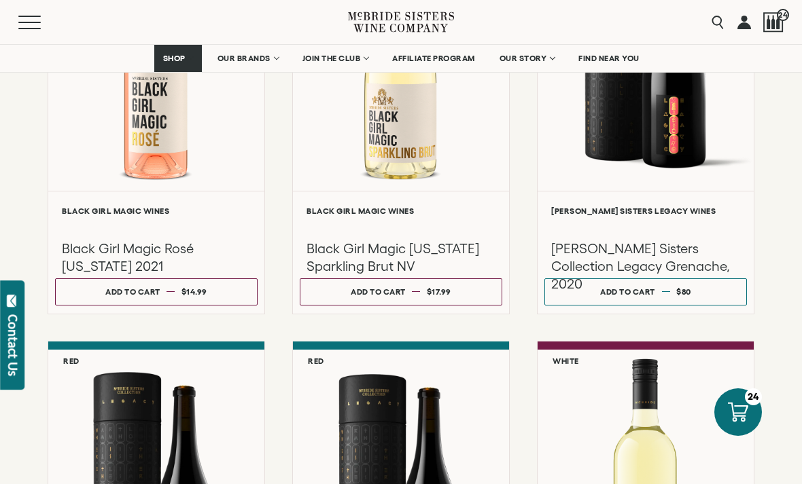
scroll to position [4018, 0]
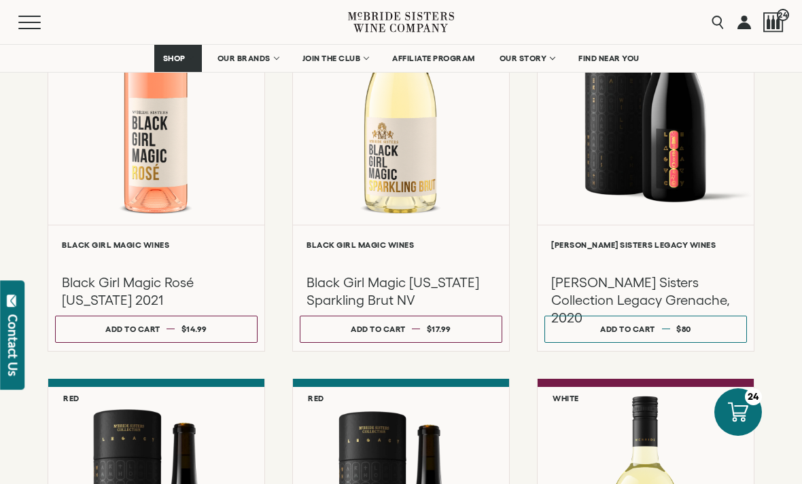
click at [777, 13] on span "24" at bounding box center [782, 15] width 12 height 12
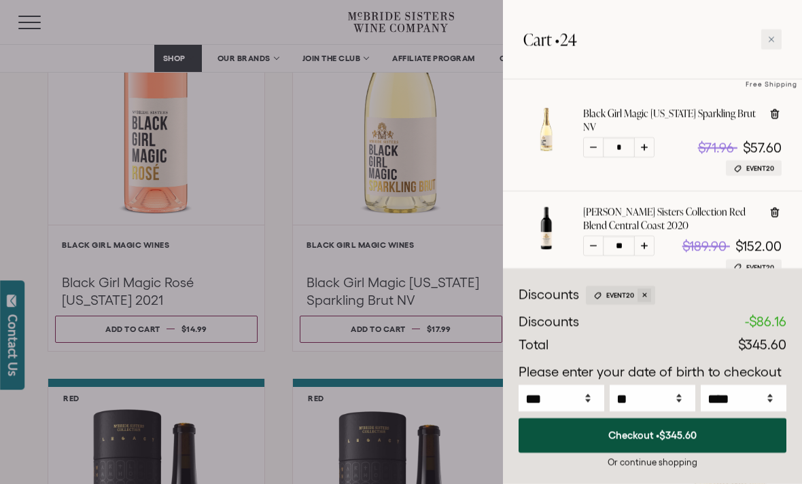
scroll to position [109, 0]
